Goal: Task Accomplishment & Management: Complete application form

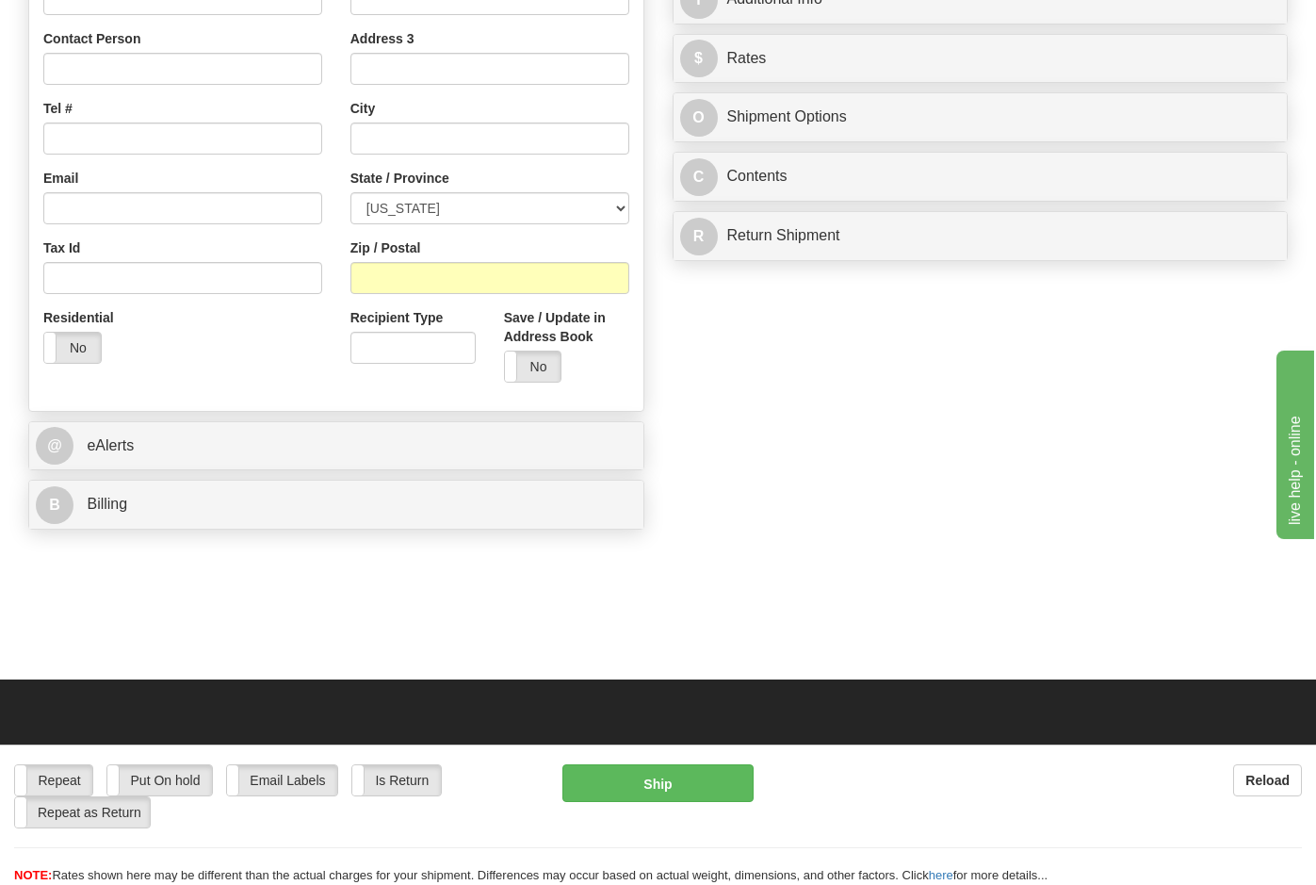
scroll to position [100, 0]
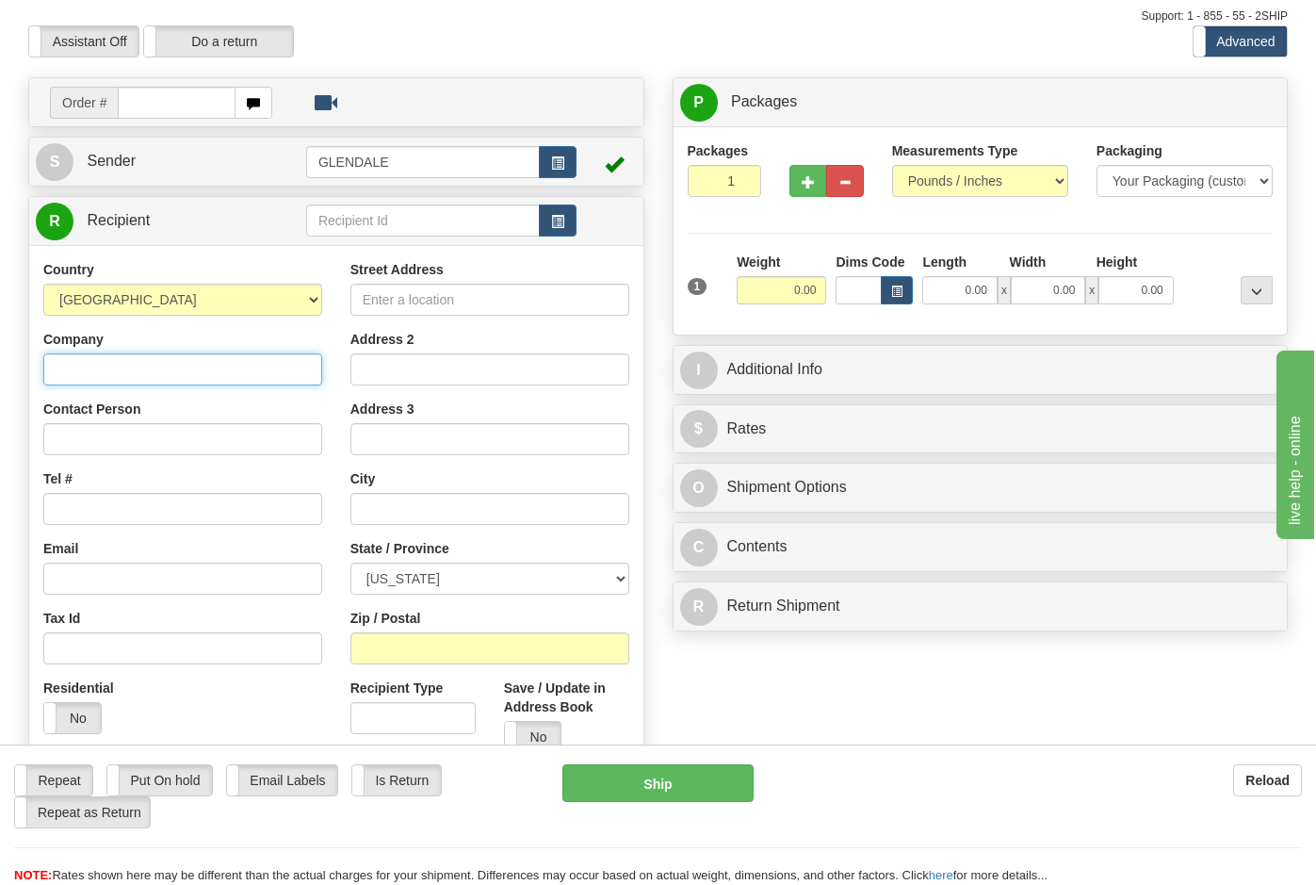
click at [53, 365] on input "Company" at bounding box center [182, 369] width 279 height 32
click at [76, 430] on input "Contact Person" at bounding box center [182, 439] width 279 height 32
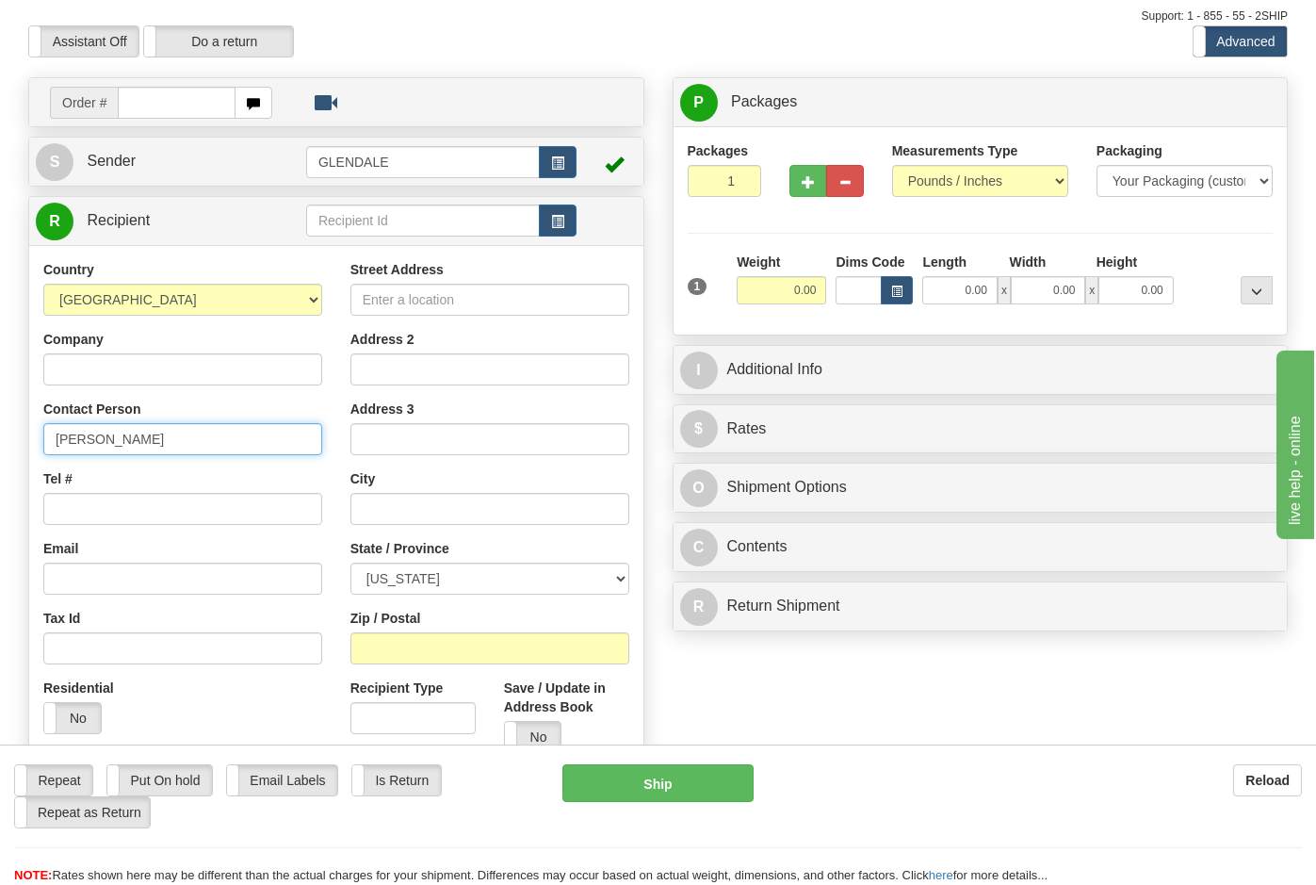
type input "[PERSON_NAME]"
click at [94, 507] on input "Tel #" at bounding box center [182, 509] width 279 height 32
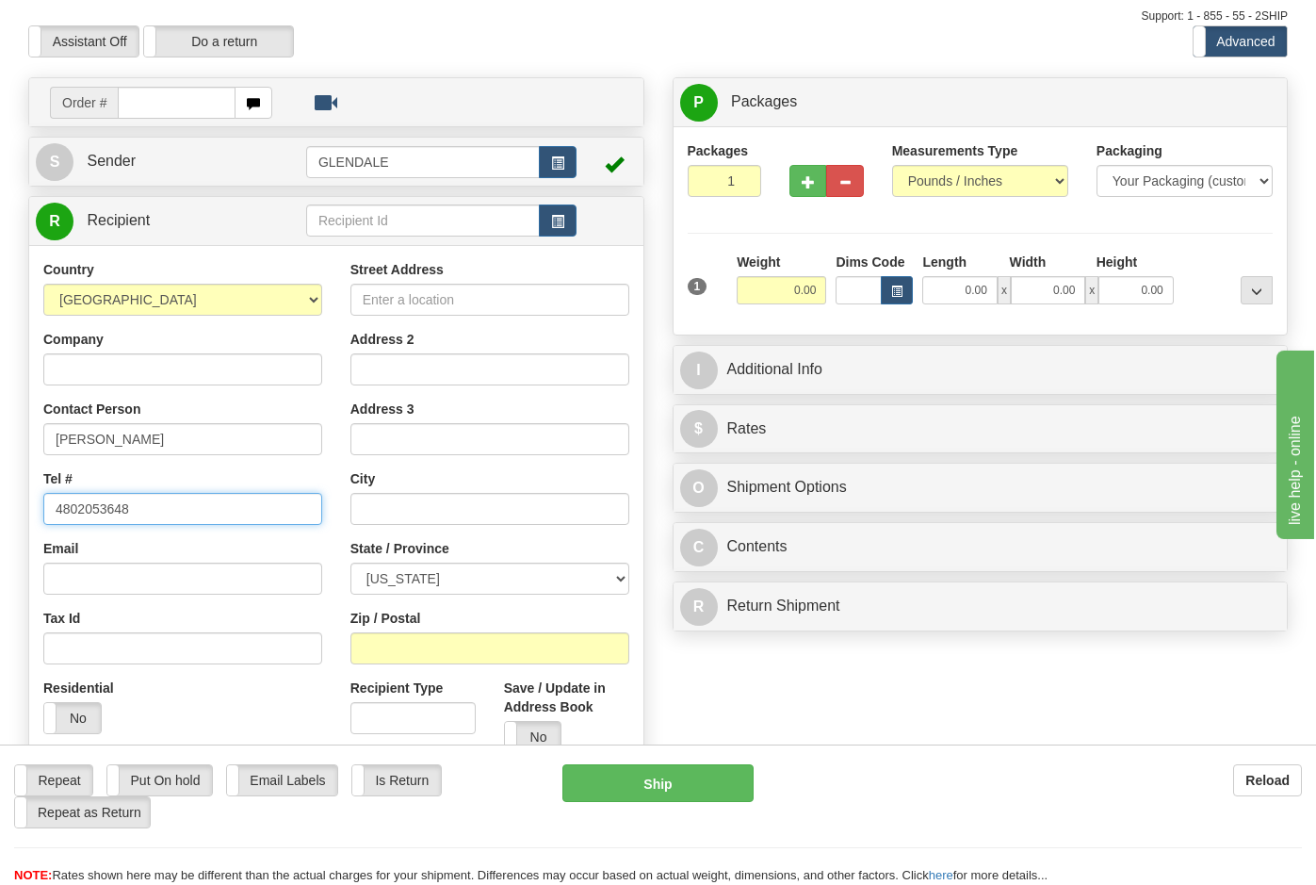
type input "4802053648"
click at [316, 293] on select "[GEOGRAPHIC_DATA] [GEOGRAPHIC_DATA] [GEOGRAPHIC_DATA] [GEOGRAPHIC_DATA] [US_STA…" at bounding box center [182, 300] width 279 height 32
select select "AU"
click at [43, 284] on select "[GEOGRAPHIC_DATA] [GEOGRAPHIC_DATA] [GEOGRAPHIC_DATA] [GEOGRAPHIC_DATA] [US_STA…" at bounding box center [182, 300] width 279 height 32
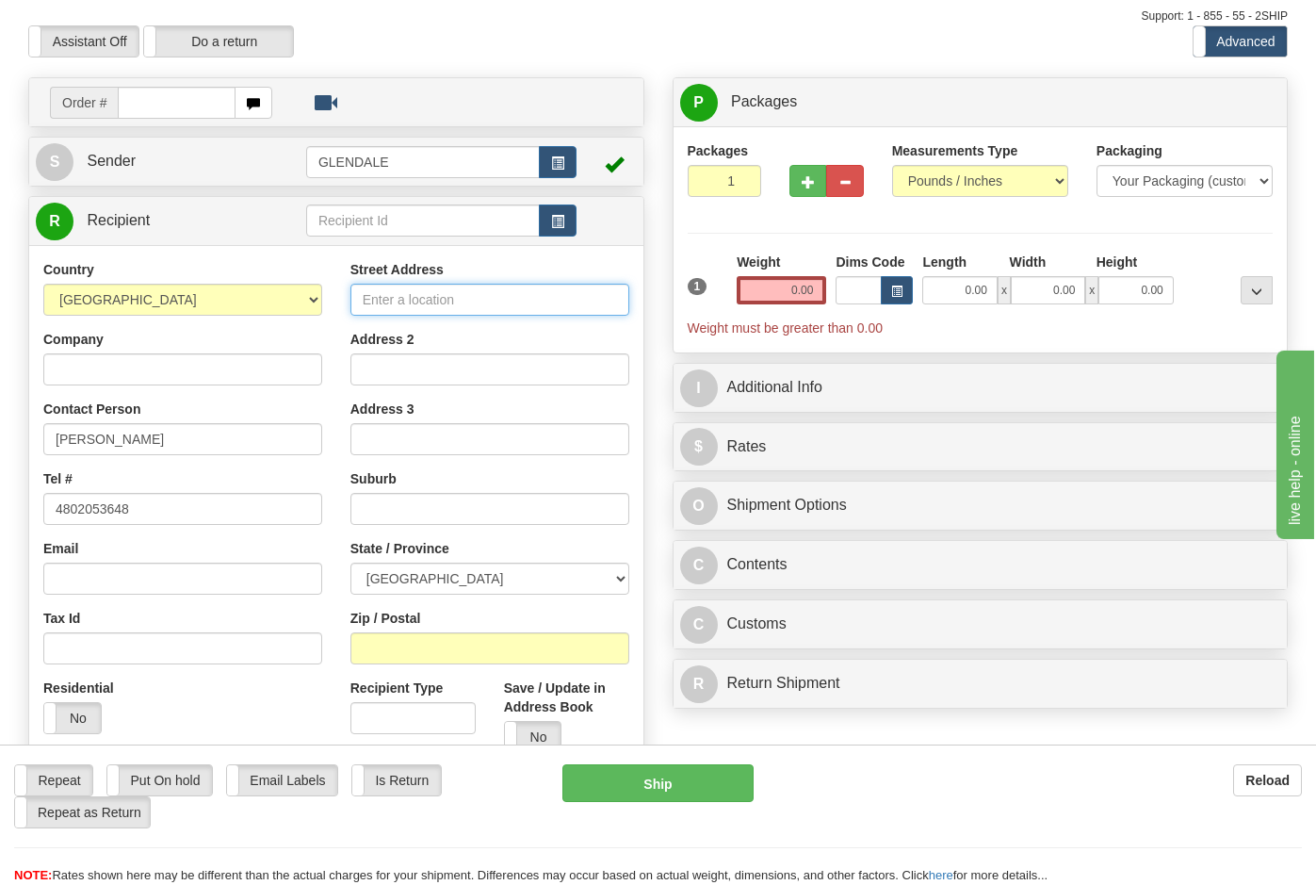
click at [375, 293] on input "Street Address" at bounding box center [490, 300] width 279 height 32
type input "2 [PERSON_NAME] Parade"
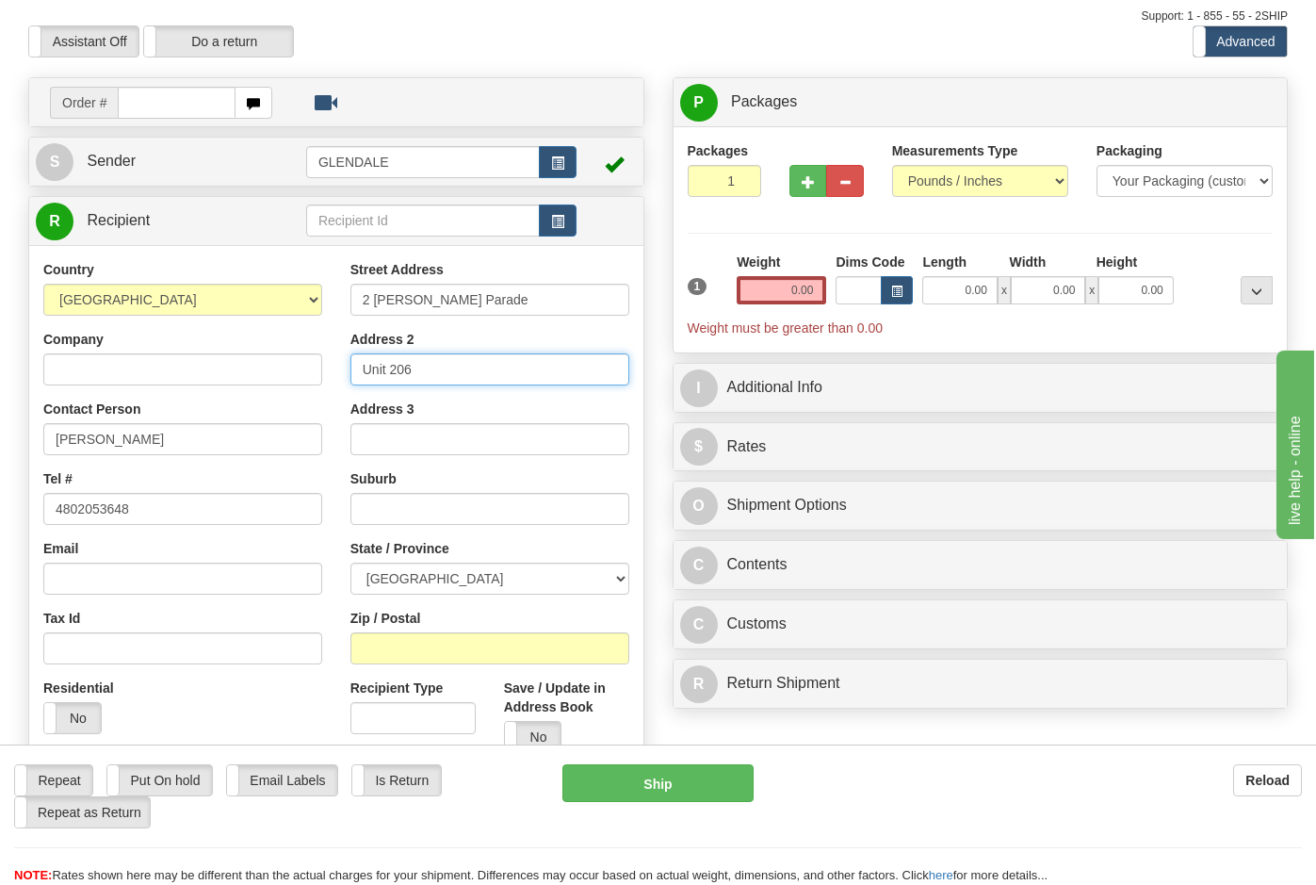
type input "Unit 206"
click at [368, 505] on input "text" at bounding box center [490, 509] width 279 height 32
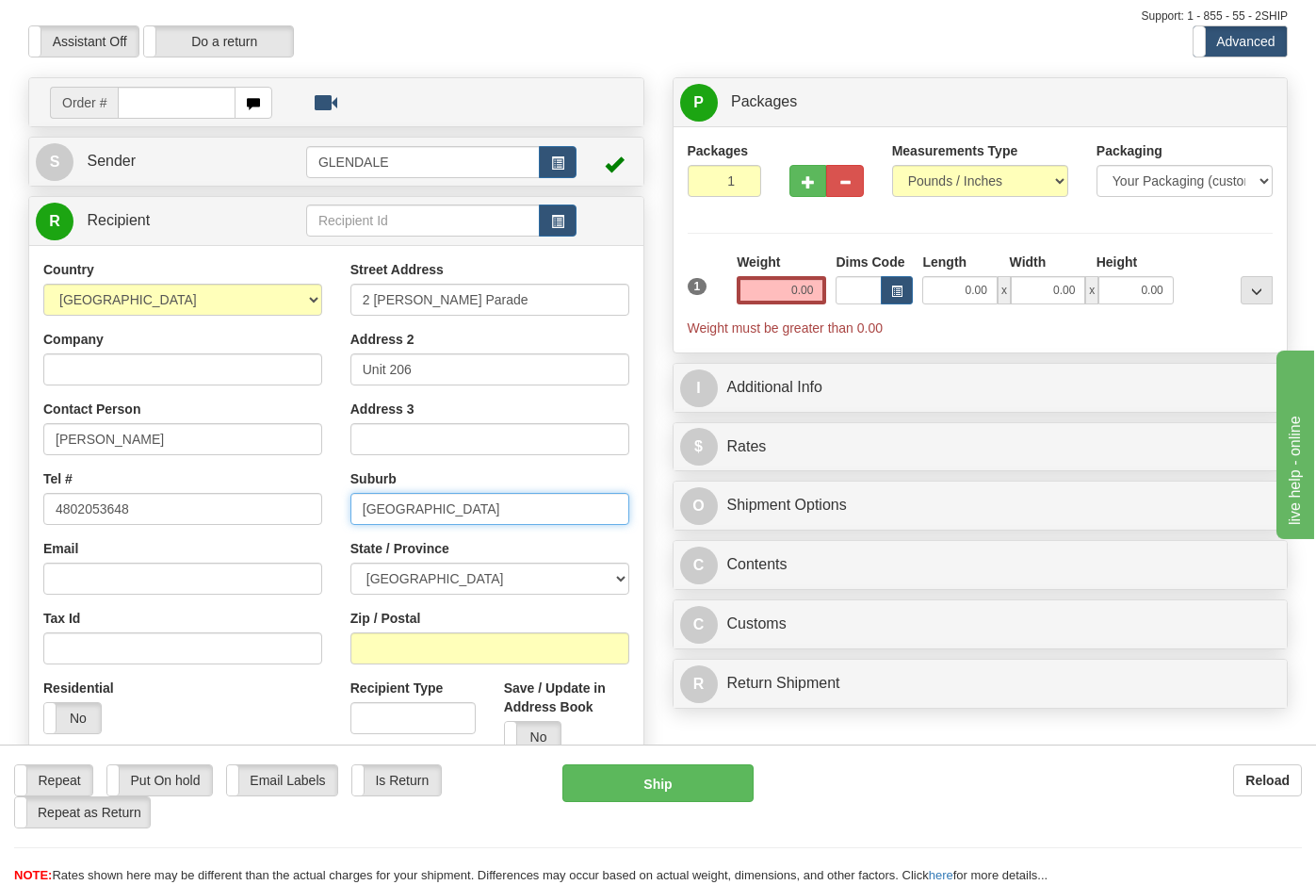
type input "[GEOGRAPHIC_DATA]"
click at [621, 580] on select "[GEOGRAPHIC_DATA] [GEOGRAPHIC_DATA] [GEOGRAPHIC_DATA] [GEOGRAPHIC_DATA] [GEOGRA…" at bounding box center [490, 579] width 279 height 32
select select "WA"
click at [351, 563] on select "[GEOGRAPHIC_DATA] [GEOGRAPHIC_DATA] [GEOGRAPHIC_DATA] [GEOGRAPHIC_DATA] [GEOGRA…" at bounding box center [490, 579] width 279 height 32
click at [368, 646] on input "Zip / Postal" at bounding box center [490, 648] width 279 height 32
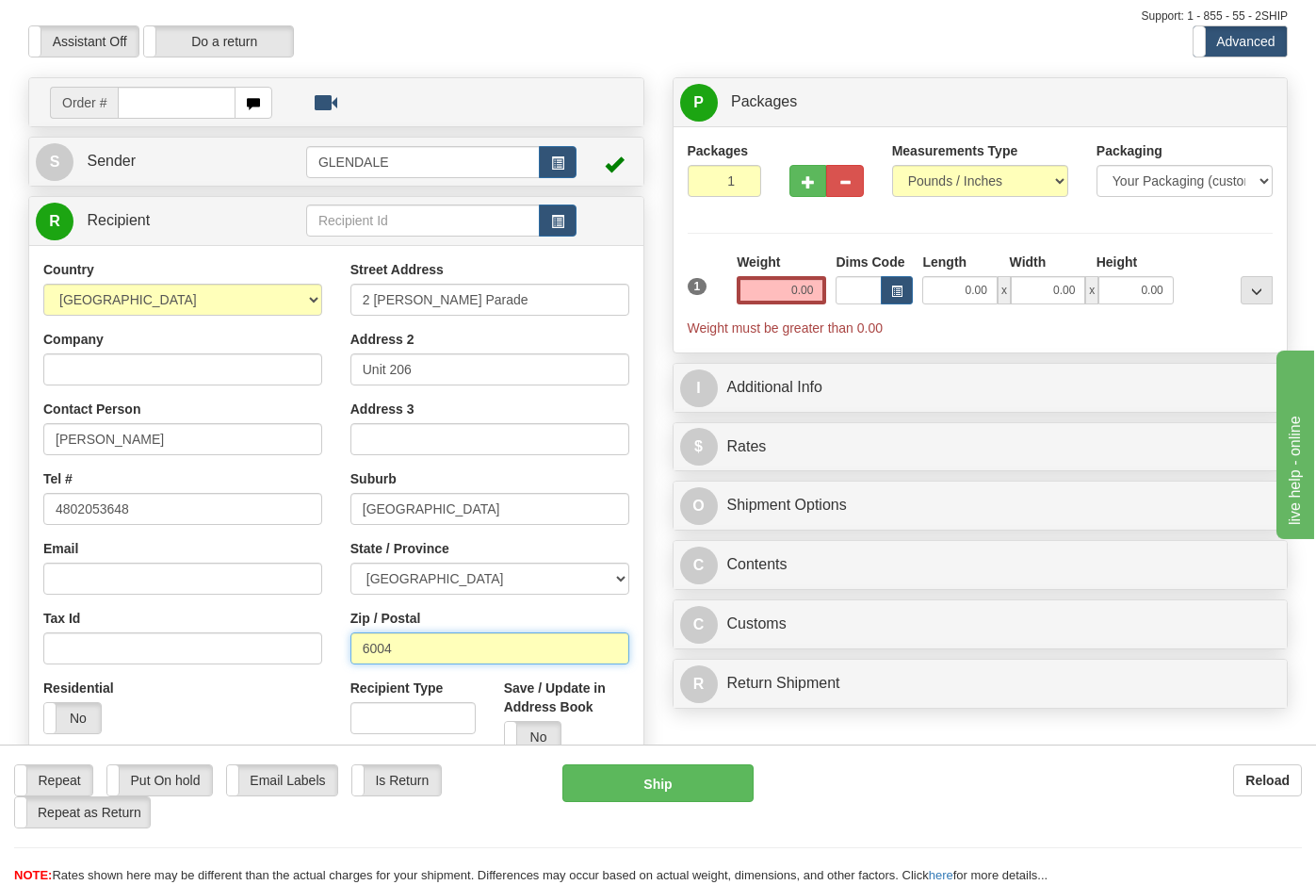
type input "6004"
drag, startPoint x: 820, startPoint y: 285, endPoint x: 788, endPoint y: 286, distance: 32.1
click at [738, 286] on input "0.00" at bounding box center [782, 290] width 90 height 28
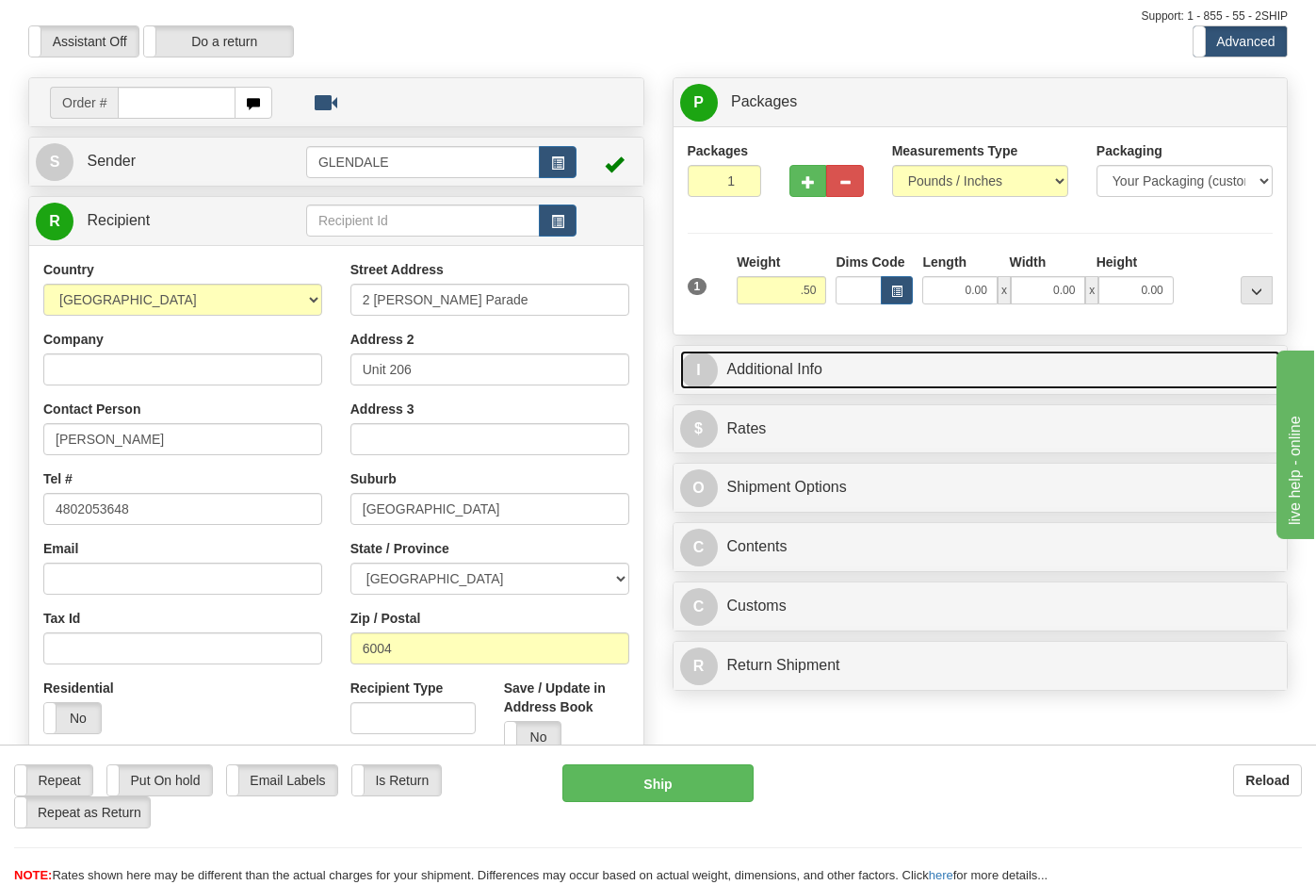
type input "0.50"
click at [738, 360] on link "I Additional Info" at bounding box center [980, 370] width 601 height 39
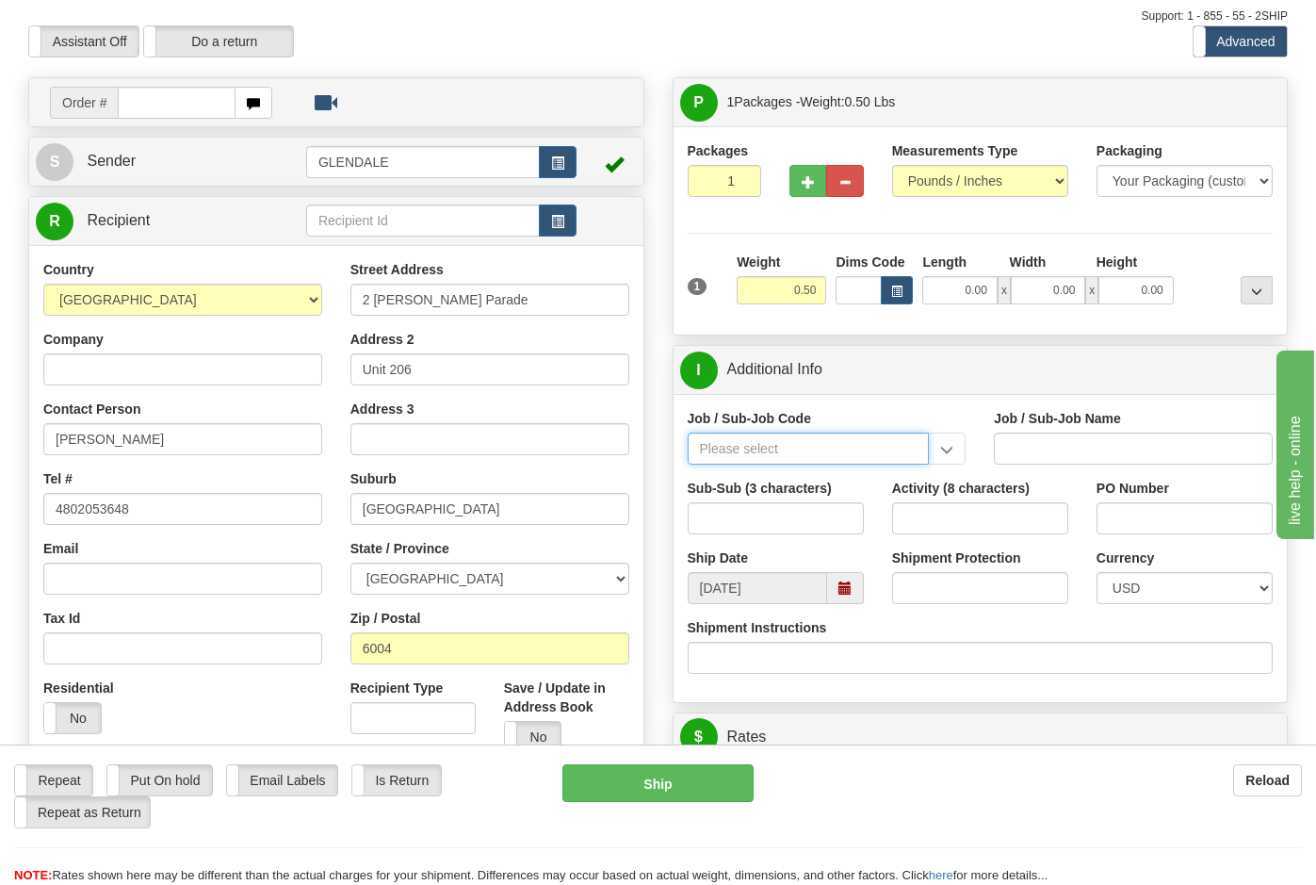
click at [738, 450] on input "Job / Sub-Job Code" at bounding box center [809, 449] width 242 height 32
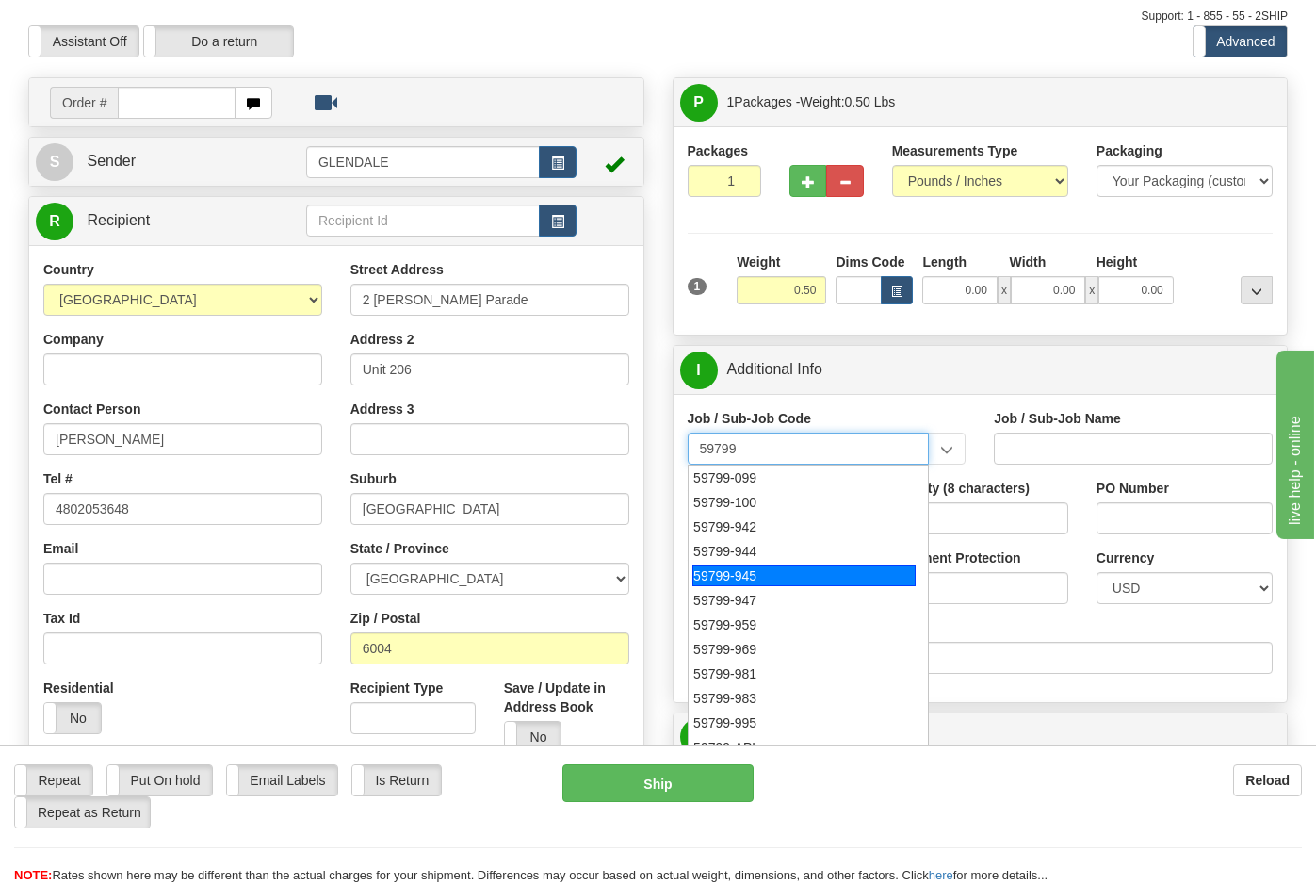
click at [729, 569] on div "59799-945" at bounding box center [804, 575] width 223 height 21
type input "59799-945"
type input "GLOBAL CARD SERVICES - EXPENSE REPORTS INCLUDES ND"
type input "59799-945"
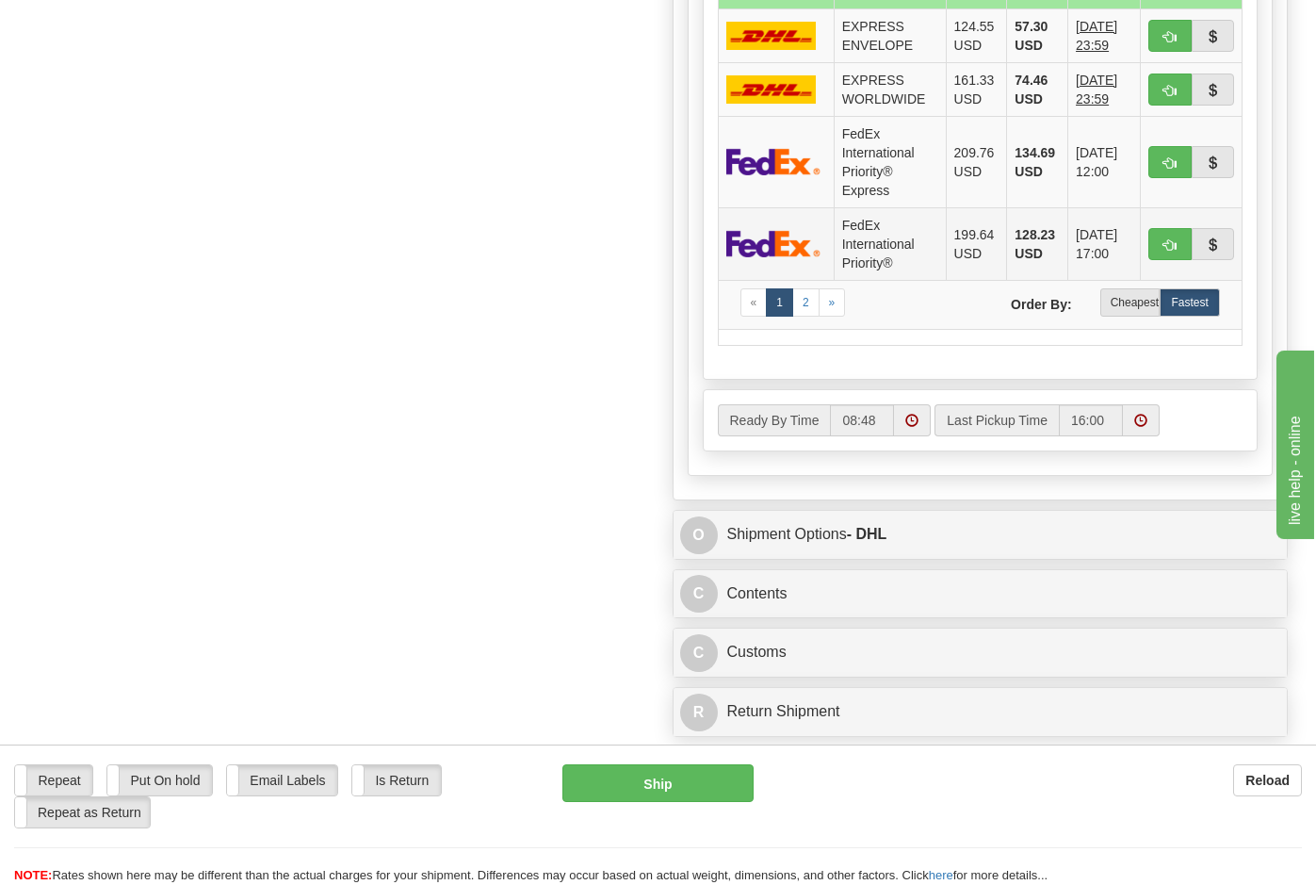
scroll to position [1136, 0]
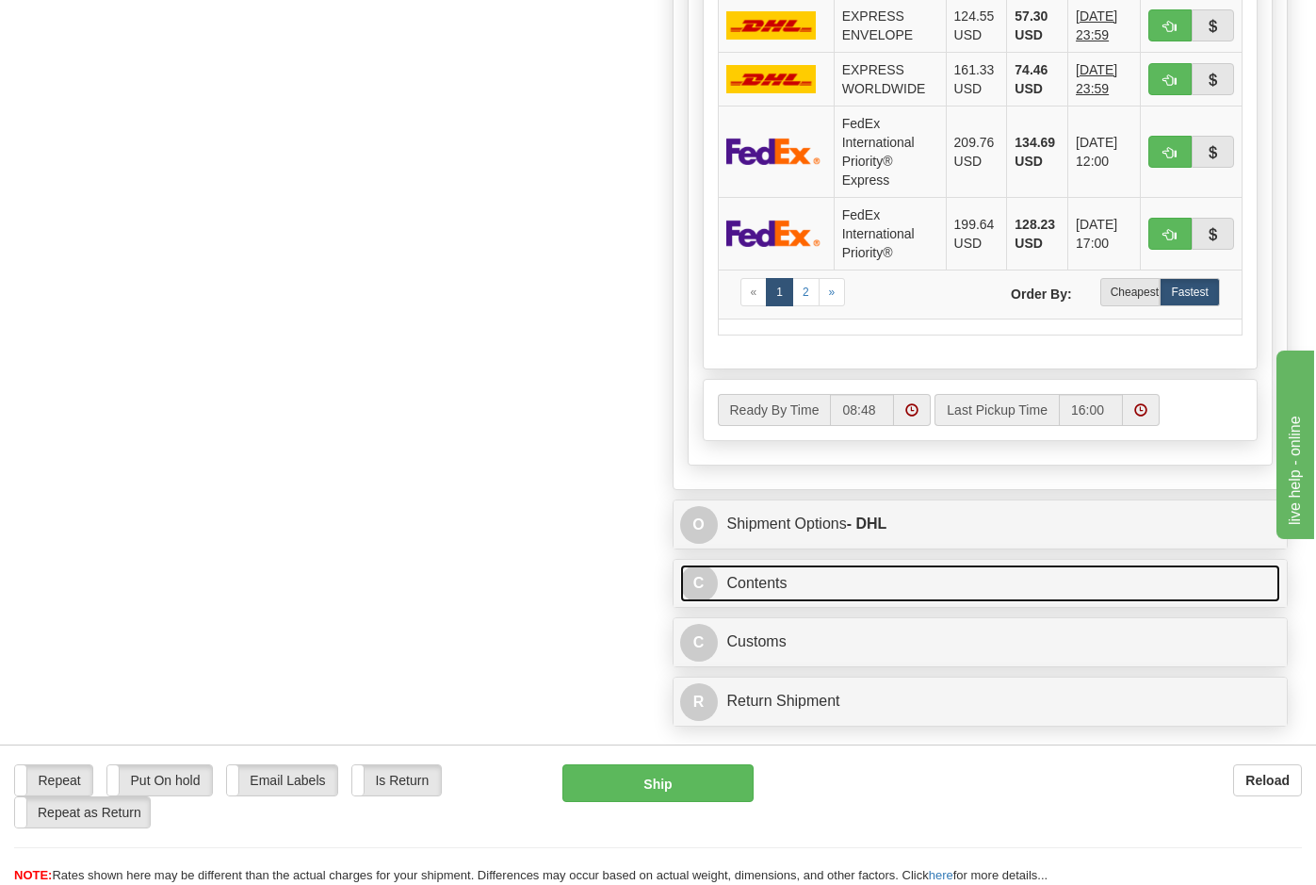
click at [738, 584] on link "C Contents" at bounding box center [980, 583] width 601 height 39
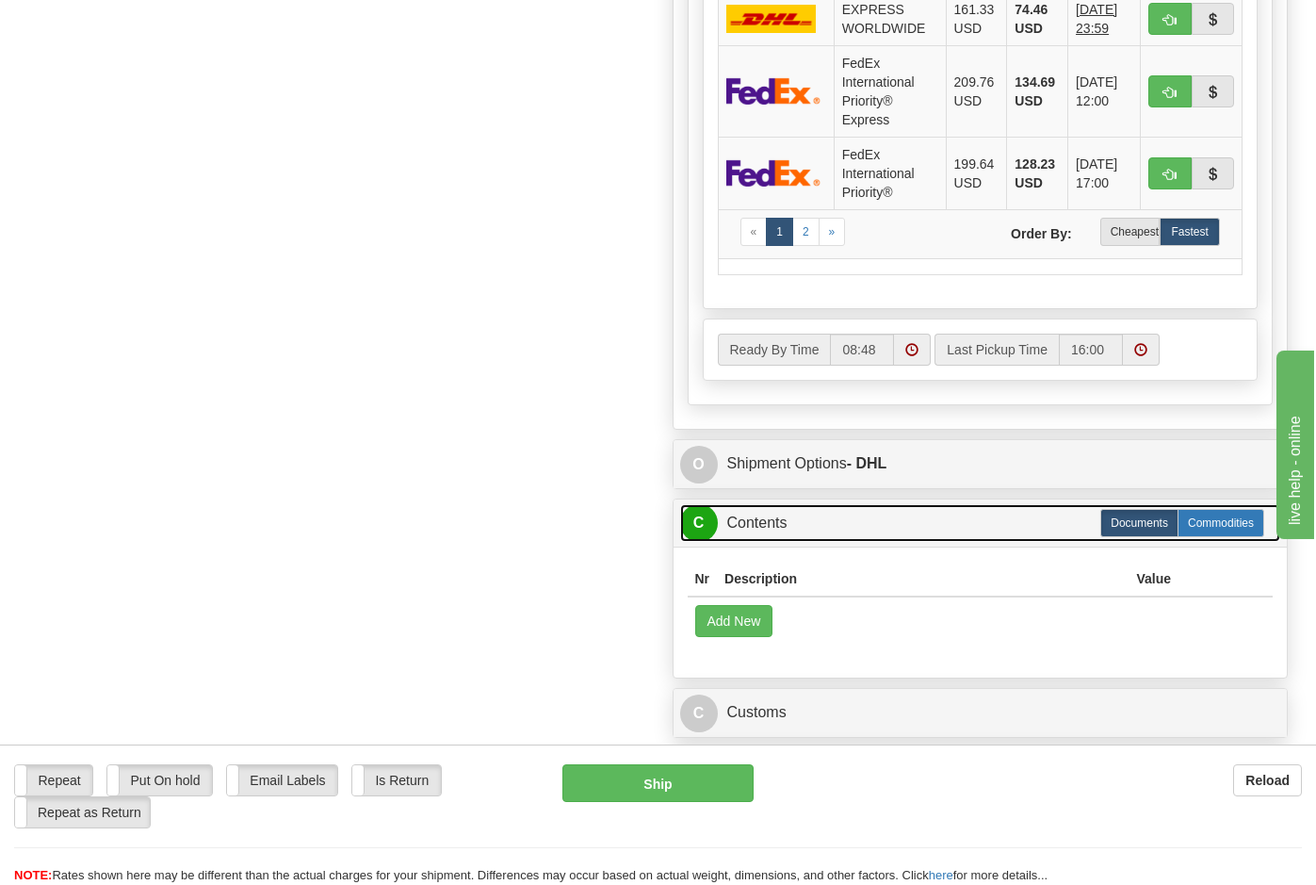
scroll to position [1231, 0]
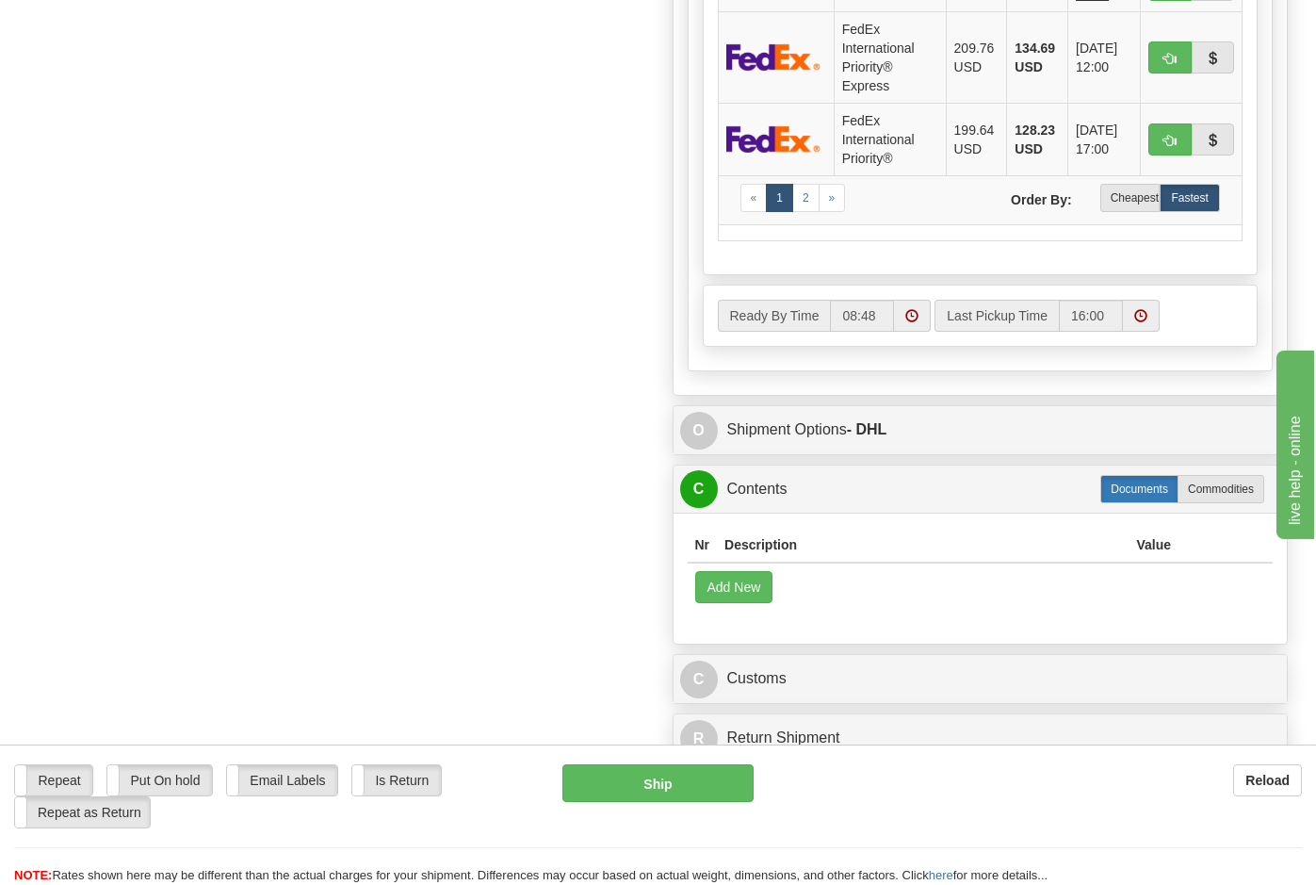
click at [738, 487] on label "Documents" at bounding box center [1140, 489] width 78 height 28
click at [728, 584] on button "Add New" at bounding box center [734, 587] width 78 height 32
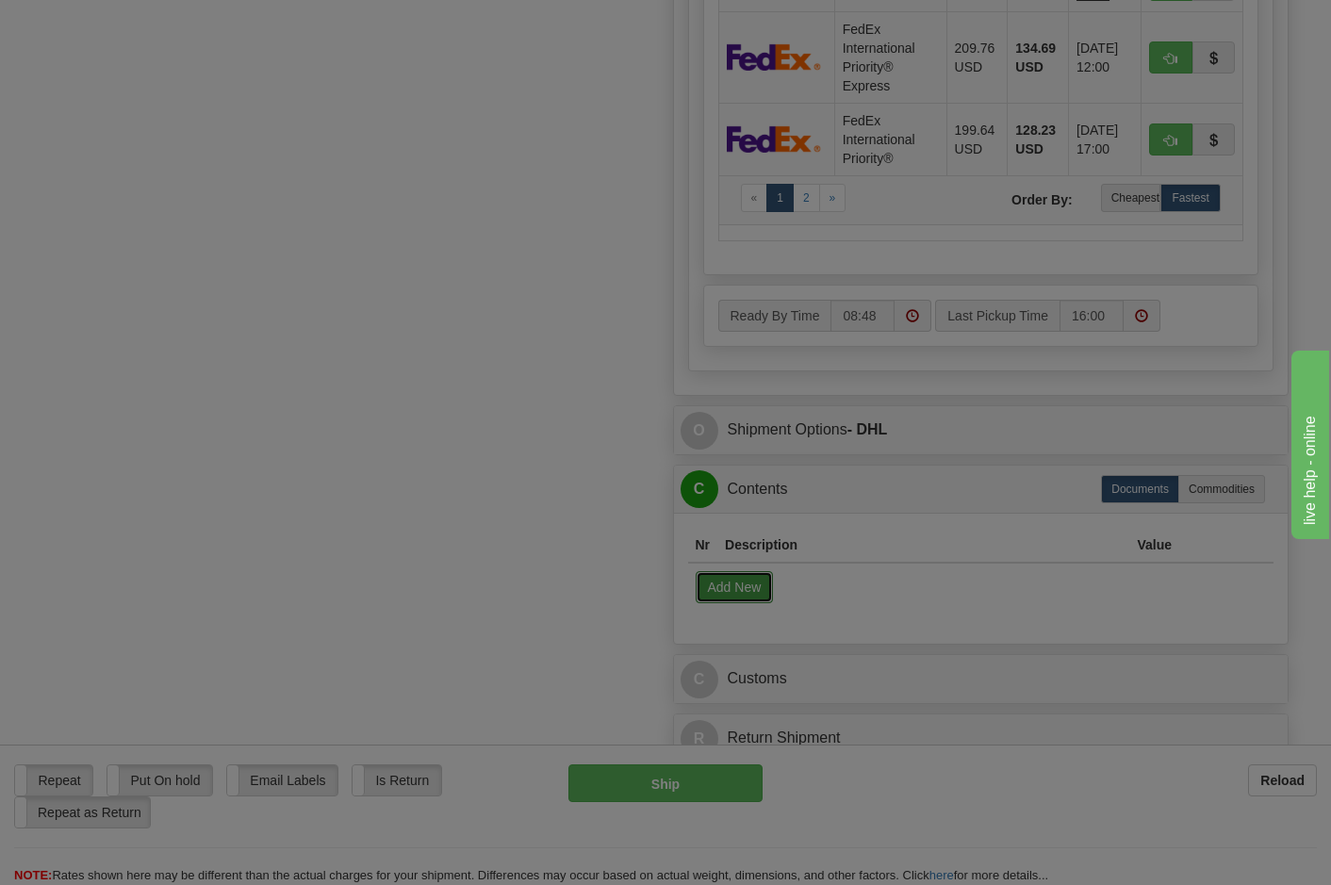
select select "US"
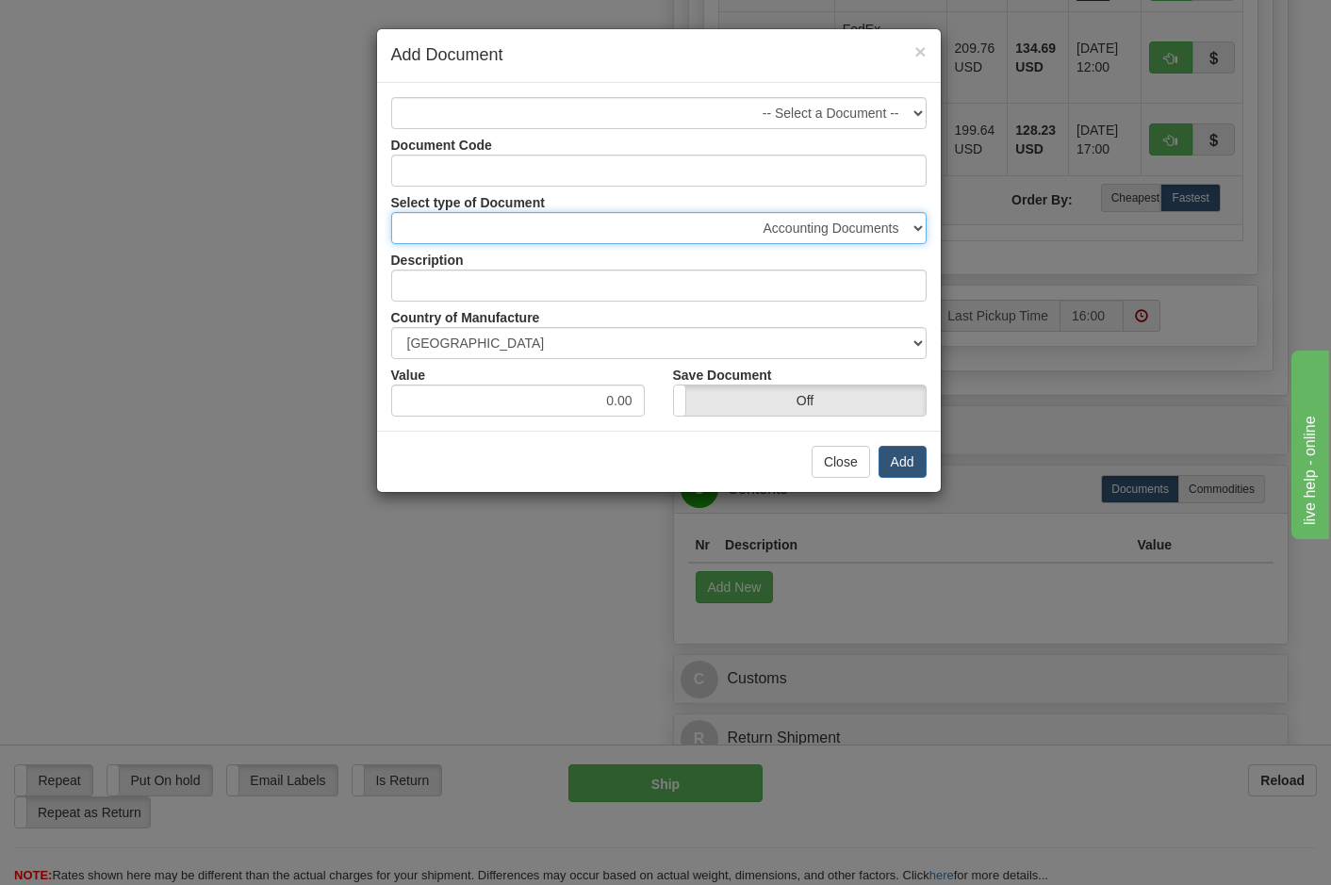
click at [738, 226] on select "Accounting Documents Analysis Reports Applications (Completed) Bank Statements …" at bounding box center [658, 228] width 535 height 32
select select "32"
type input "Letters and Cards"
click at [738, 226] on select "Accounting Documents Analysis Reports Applications (Completed) Bank Statements …" at bounding box center [658, 228] width 535 height 32
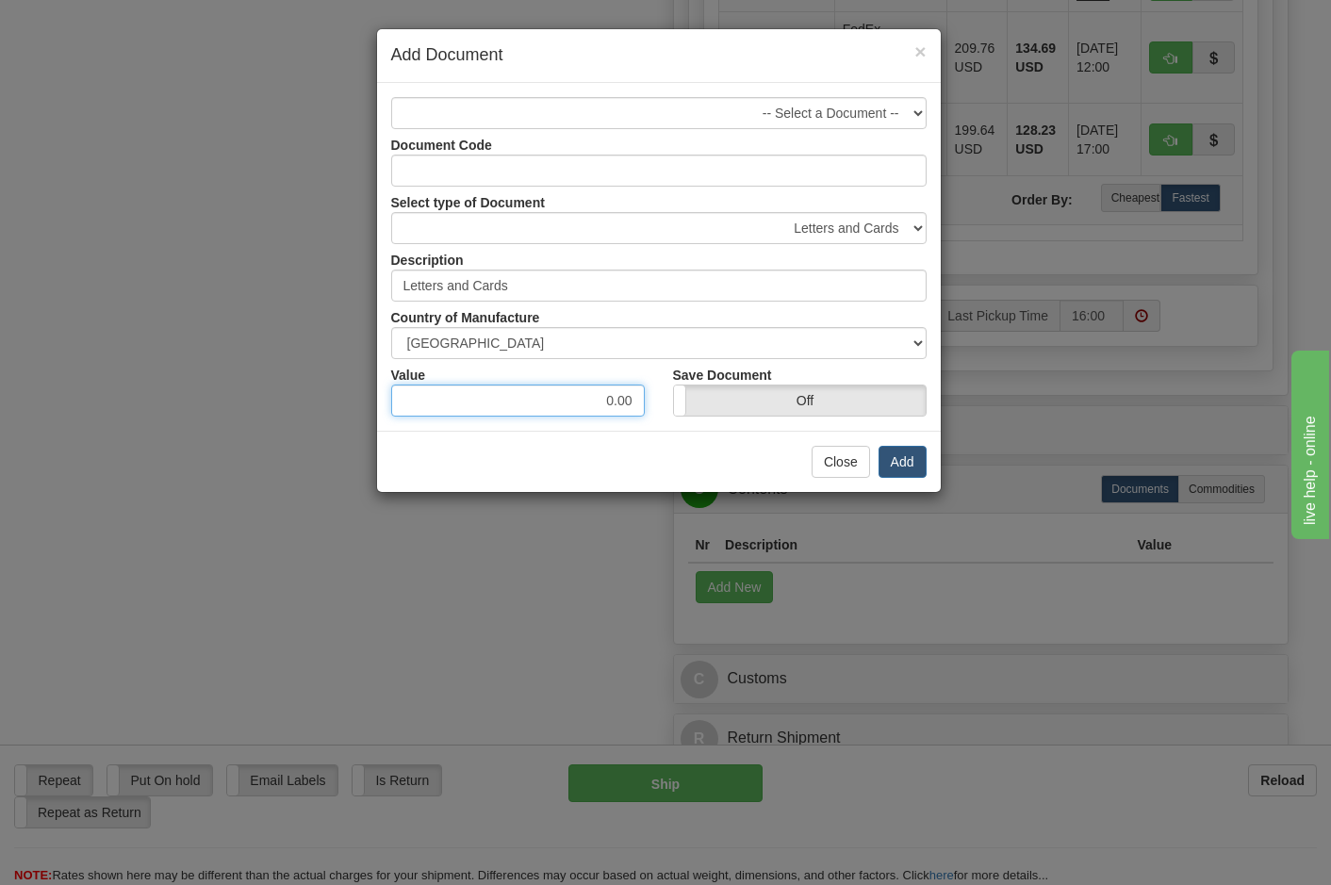
drag, startPoint x: 643, startPoint y: 397, endPoint x: 590, endPoint y: 409, distance: 54.2
click at [590, 409] on input "0.00" at bounding box center [517, 400] width 253 height 32
type input "1.00"
click at [738, 465] on button "Add" at bounding box center [902, 462] width 48 height 32
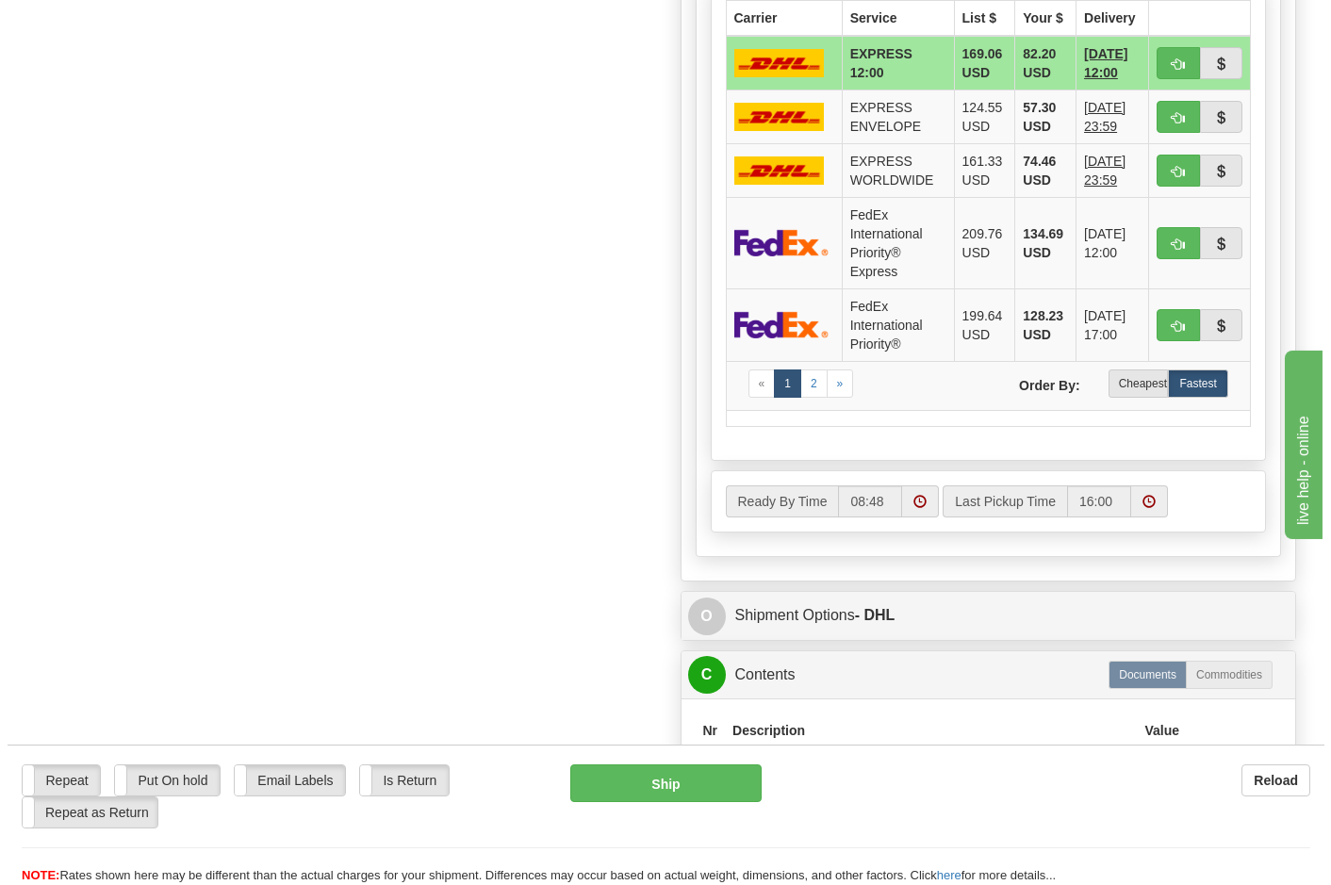
scroll to position [948, 0]
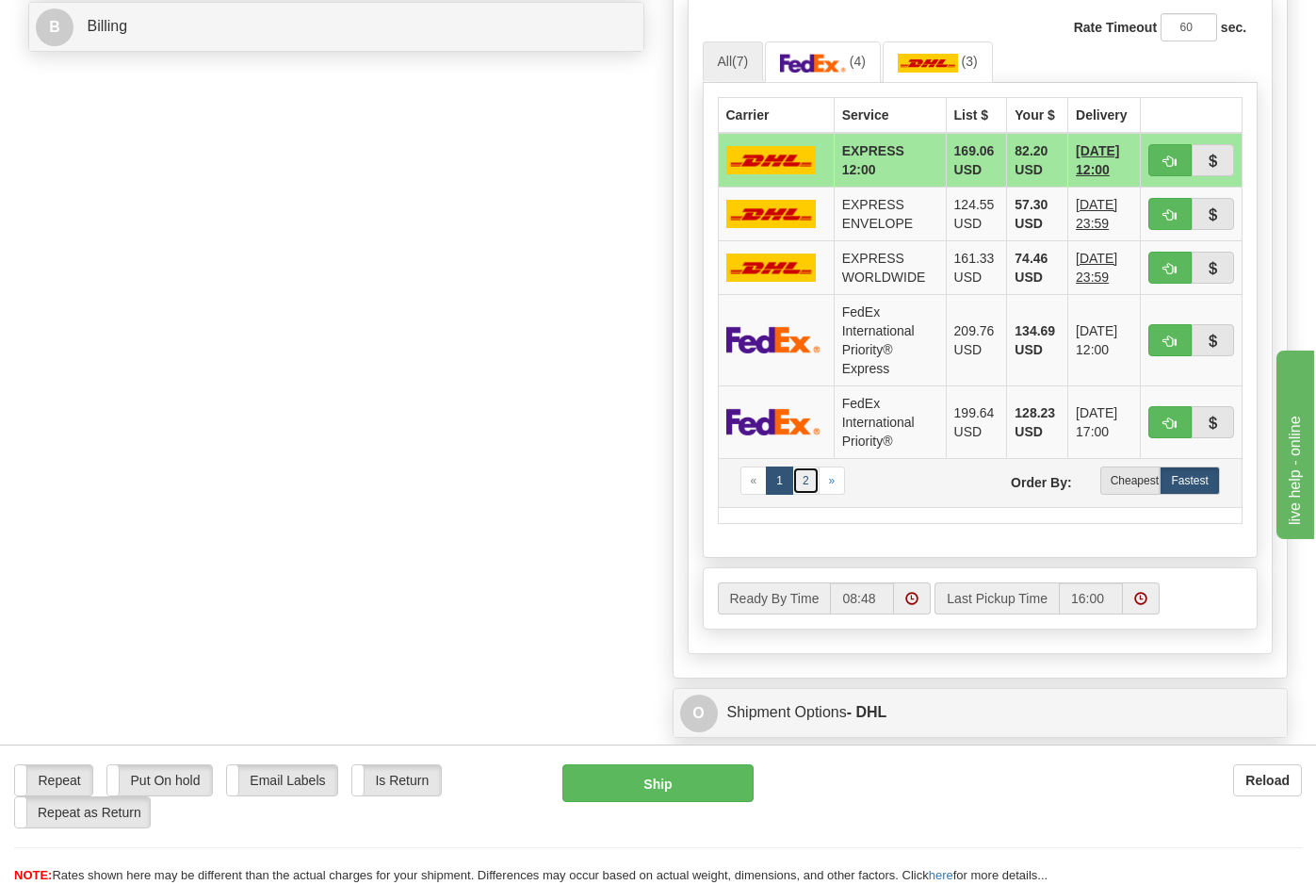
click at [738, 482] on link "2" at bounding box center [806, 480] width 27 height 28
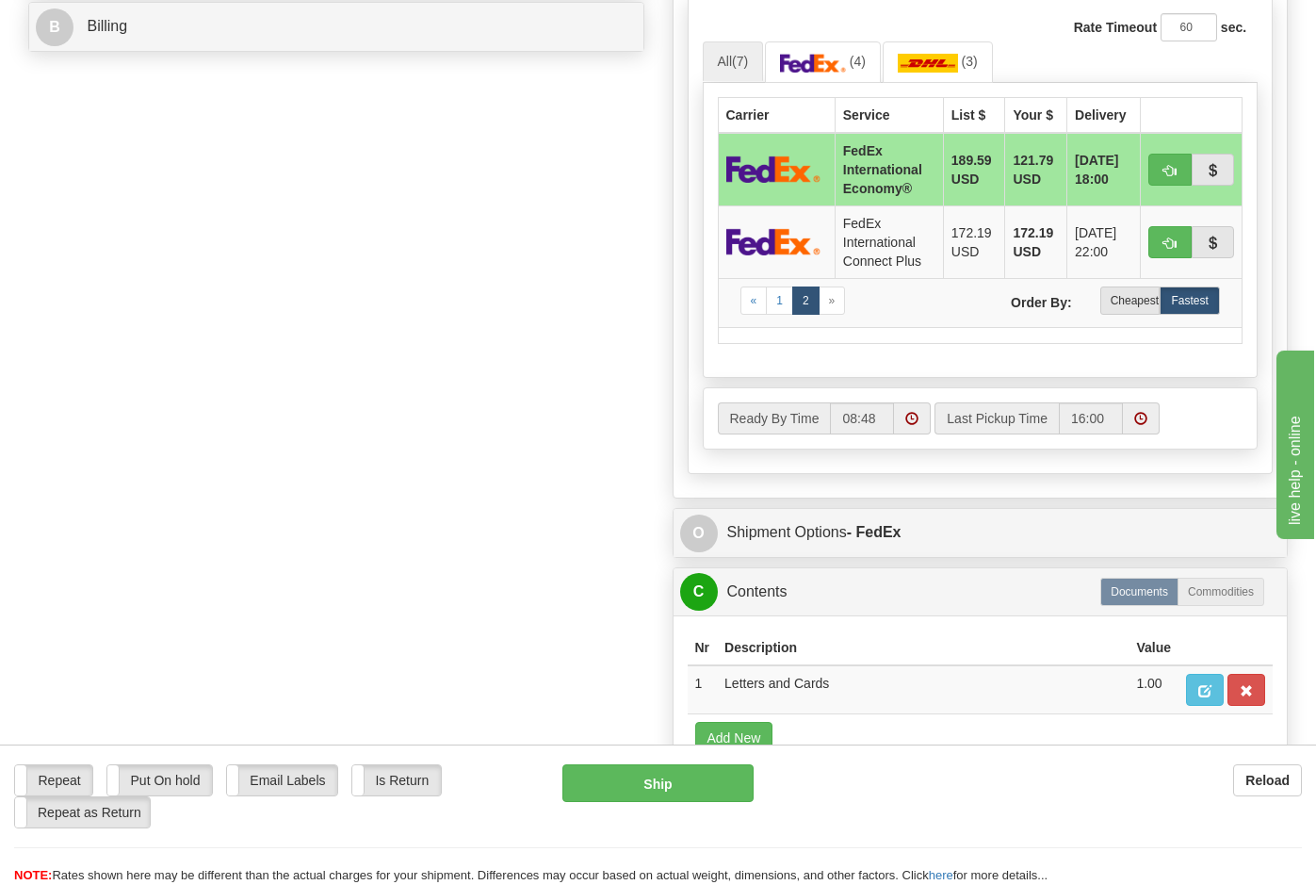
click at [738, 170] on img at bounding box center [774, 168] width 94 height 27
click at [660, 776] on button "Ship" at bounding box center [658, 783] width 191 height 38
type input "03"
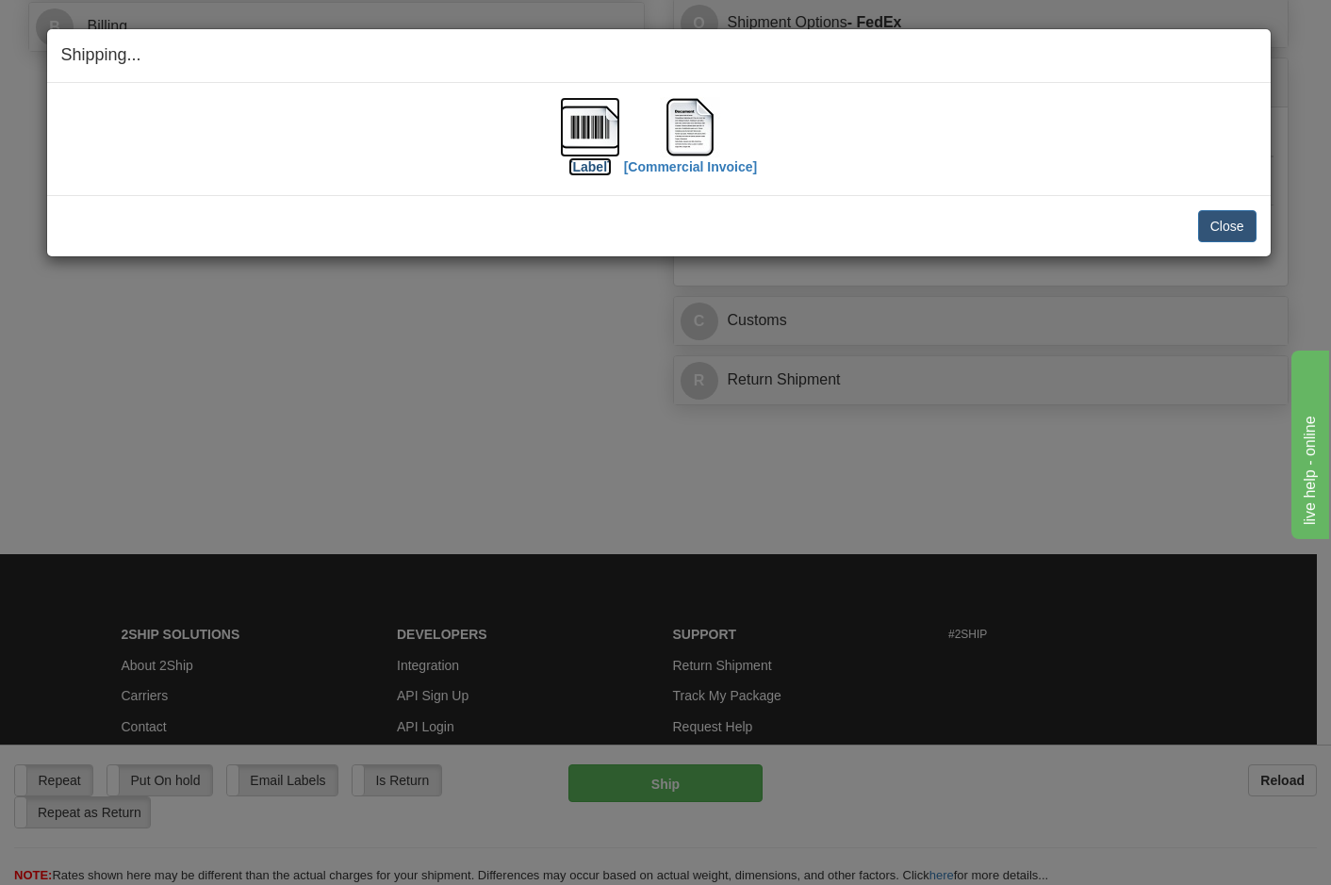
click at [587, 143] on img at bounding box center [590, 127] width 60 height 60
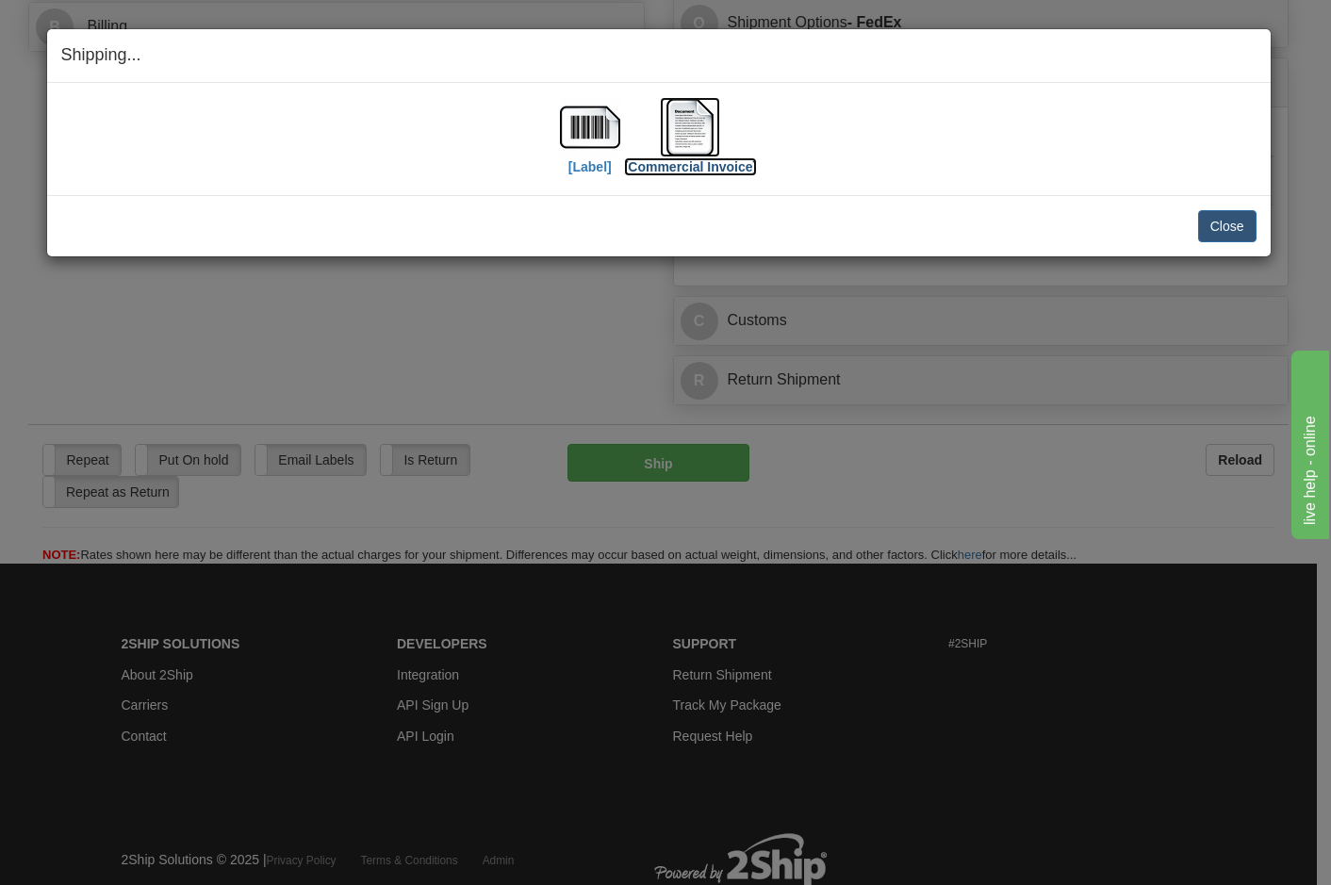
click at [683, 137] on img at bounding box center [690, 127] width 60 height 60
